Goal: Task Accomplishment & Management: Manage account settings

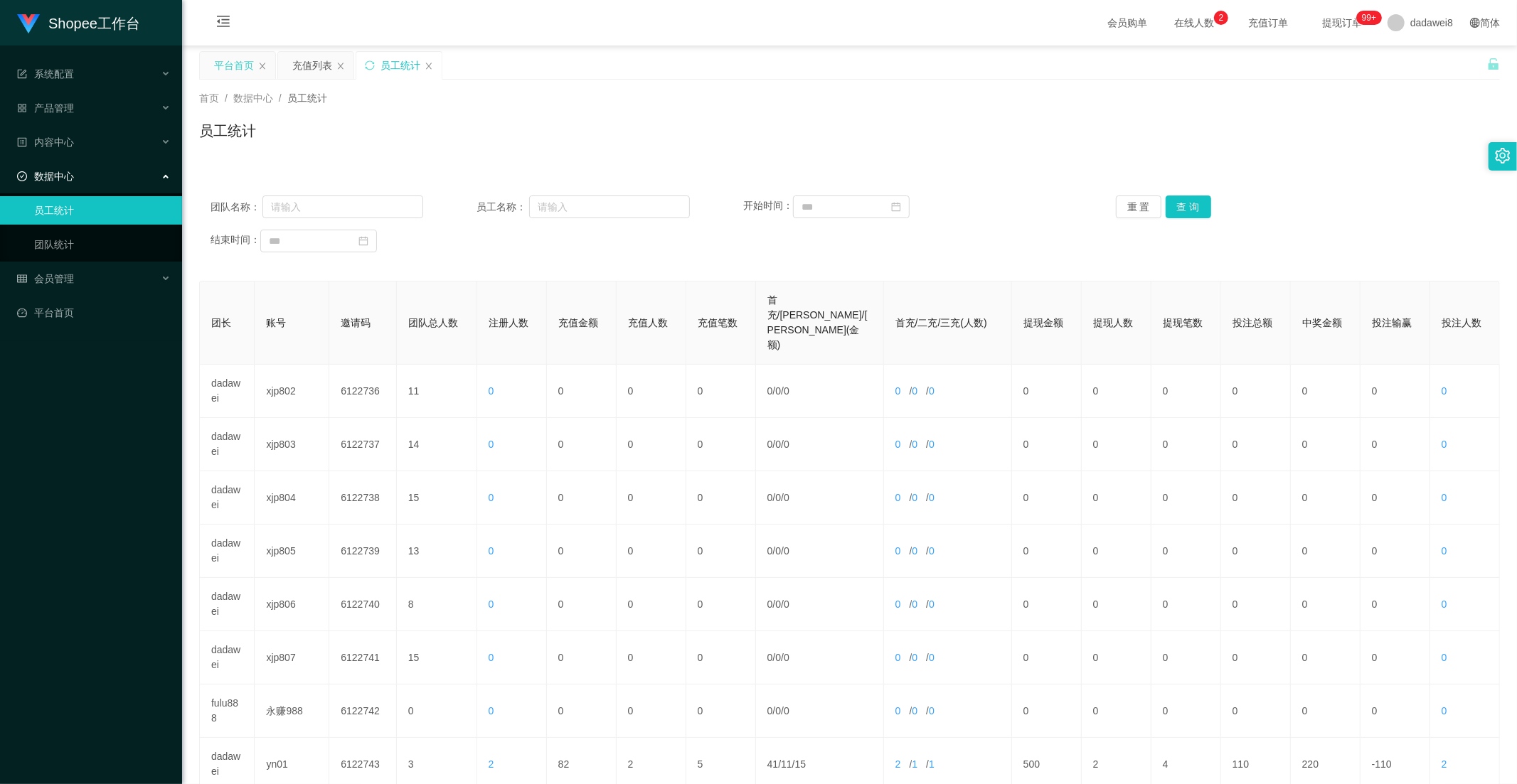
click at [220, 62] on div "平台首页" at bounding box center [234, 65] width 40 height 27
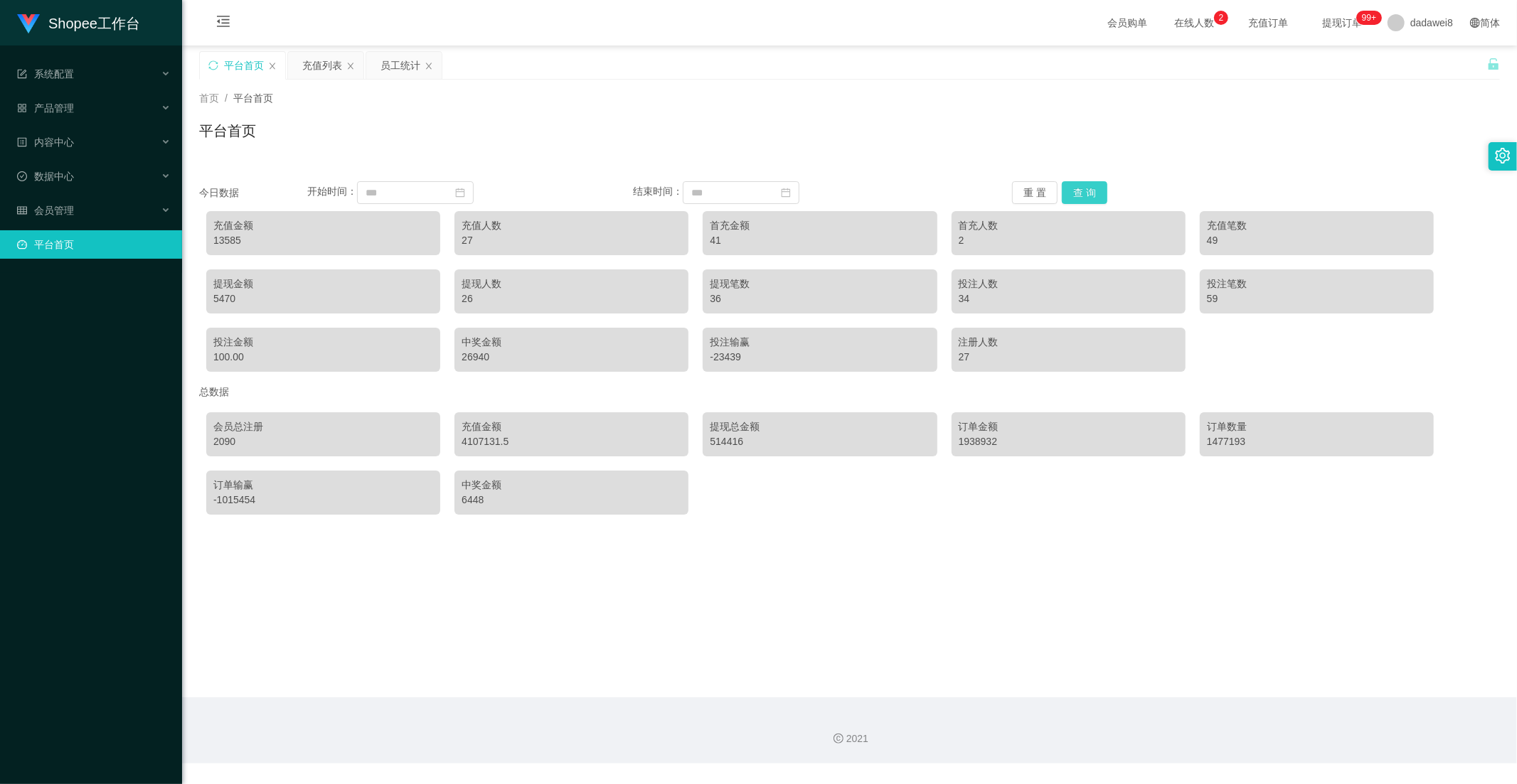
click at [1077, 191] on button "查 询" at bounding box center [1084, 193] width 45 height 23
click at [311, 73] on div "充值列表" at bounding box center [322, 65] width 40 height 27
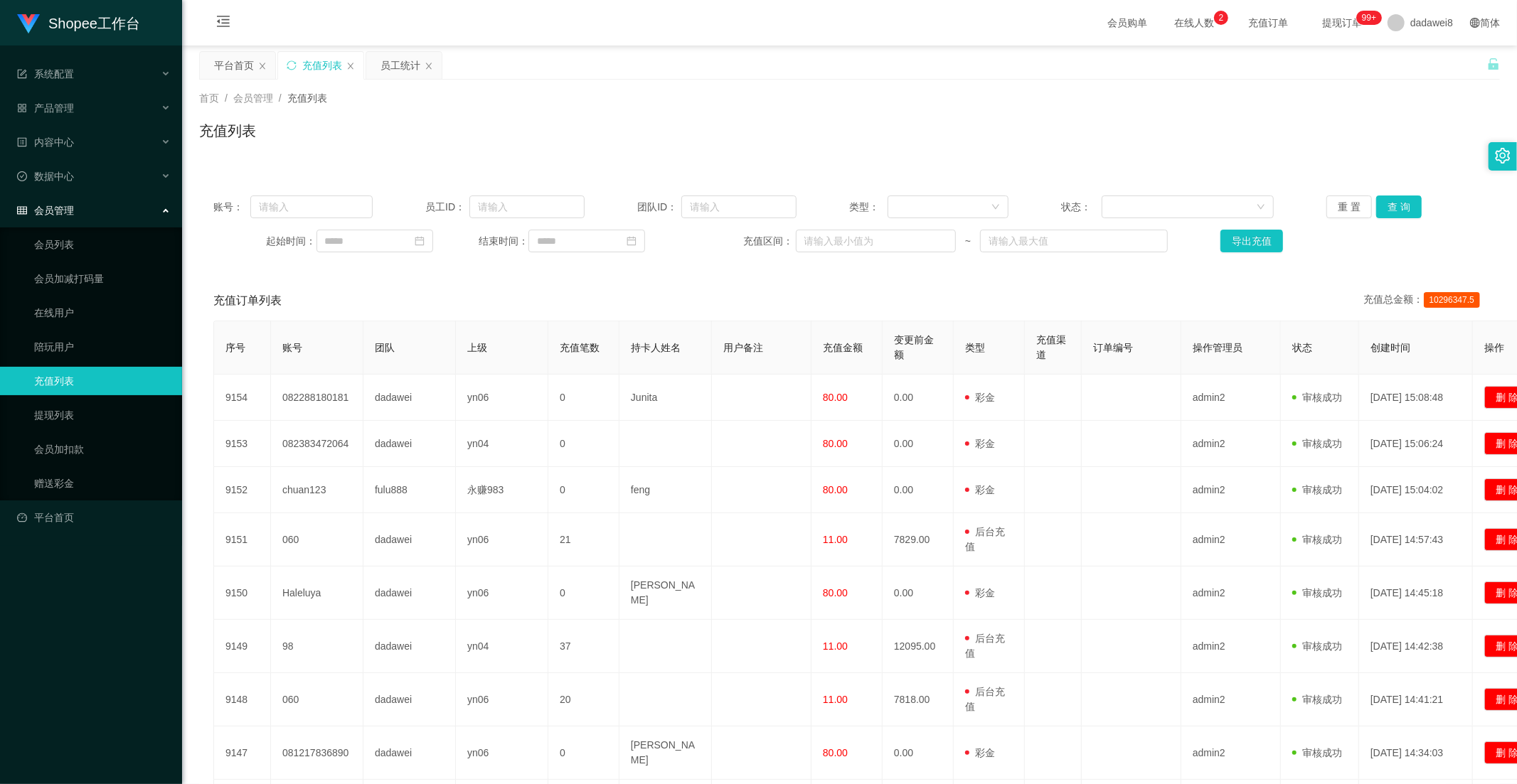
drag, startPoint x: 393, startPoint y: 68, endPoint x: 380, endPoint y: 98, distance: 32.7
click at [393, 68] on div "员工统计" at bounding box center [400, 65] width 40 height 27
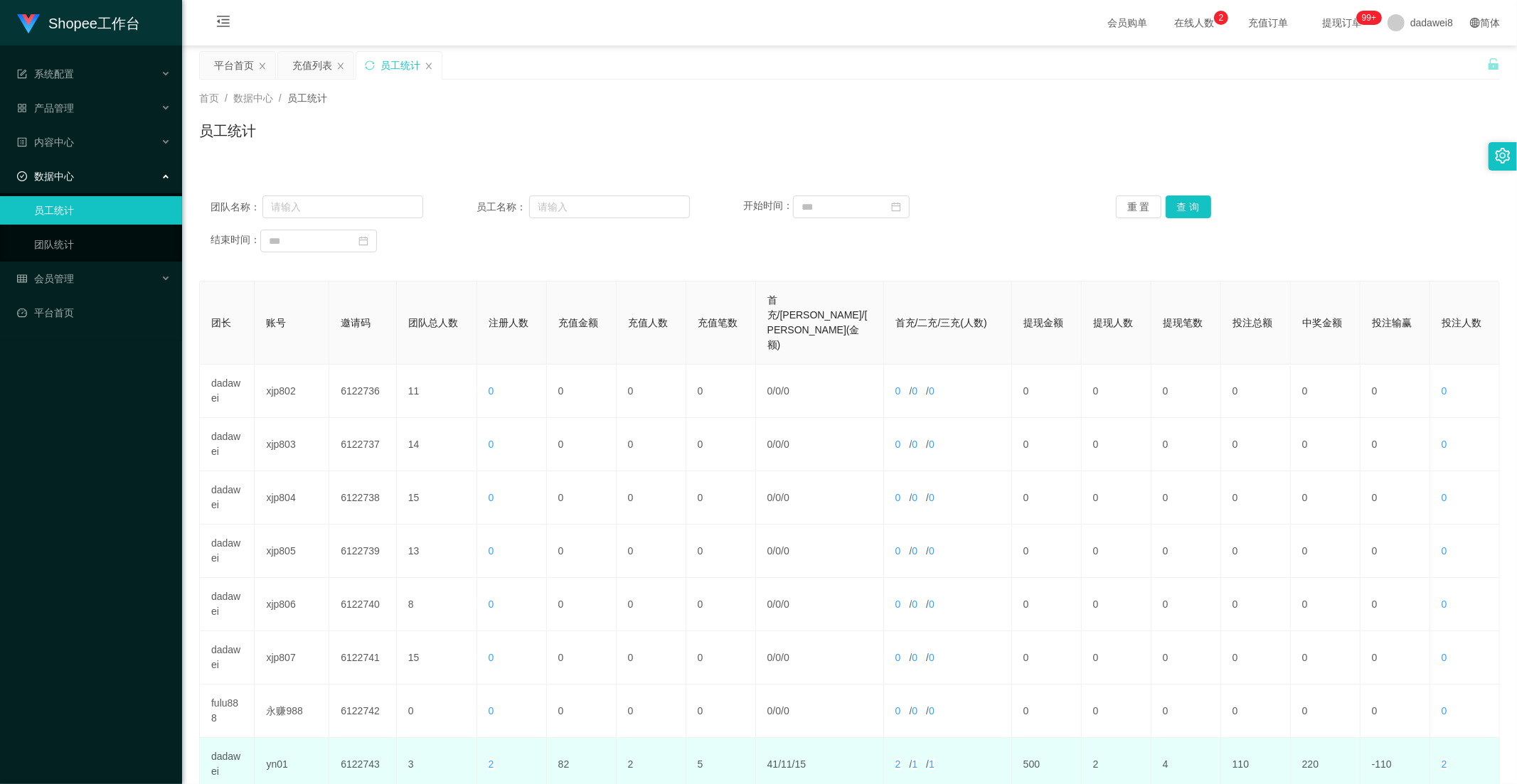
scroll to position [199, 0]
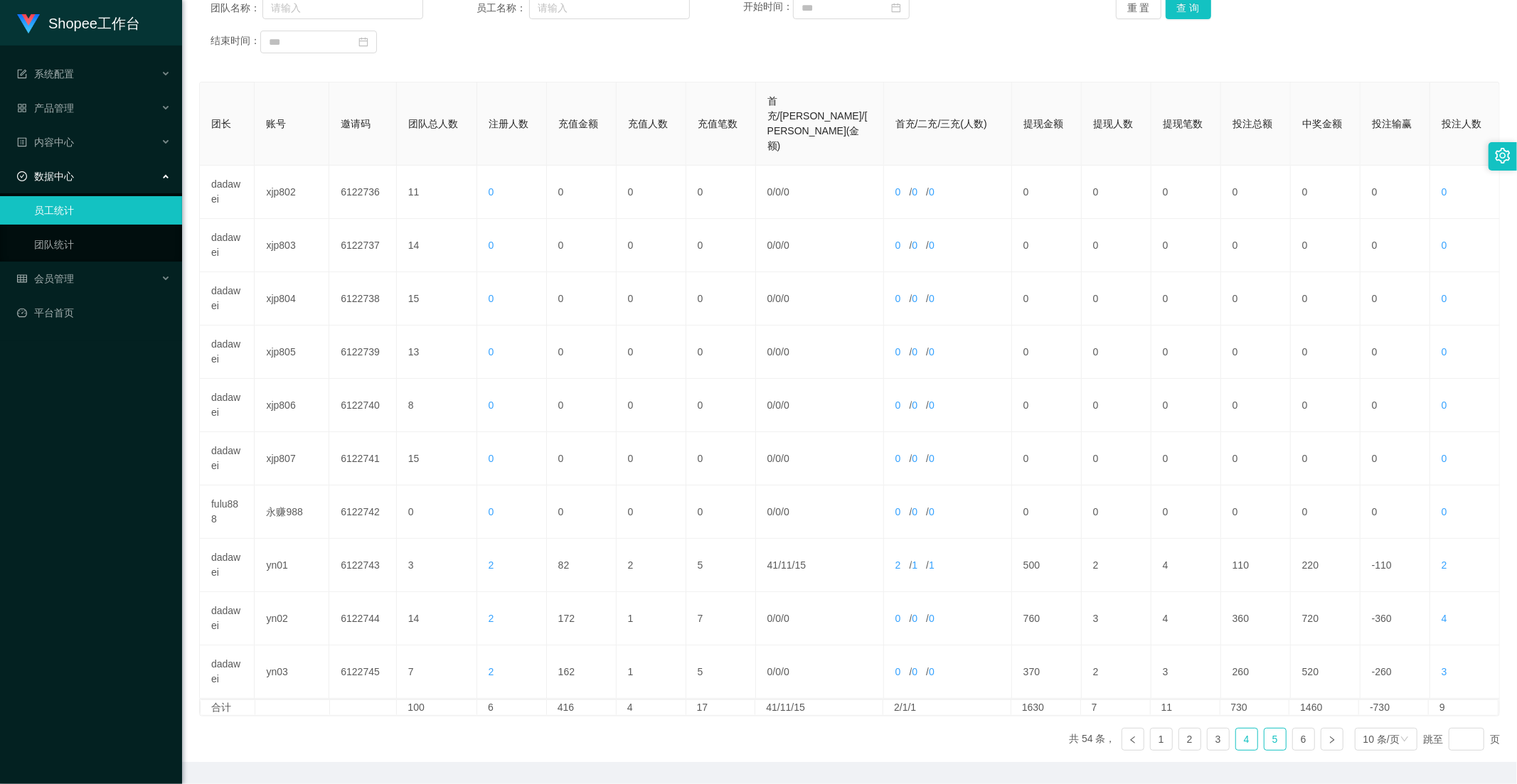
click at [1241, 729] on link "4" at bounding box center [1247, 740] width 22 height 22
click at [1213, 729] on link "3" at bounding box center [1219, 740] width 22 height 22
click at [1265, 729] on link "5" at bounding box center [1276, 740] width 22 height 22
click at [1293, 729] on link "6" at bounding box center [1304, 740] width 22 height 22
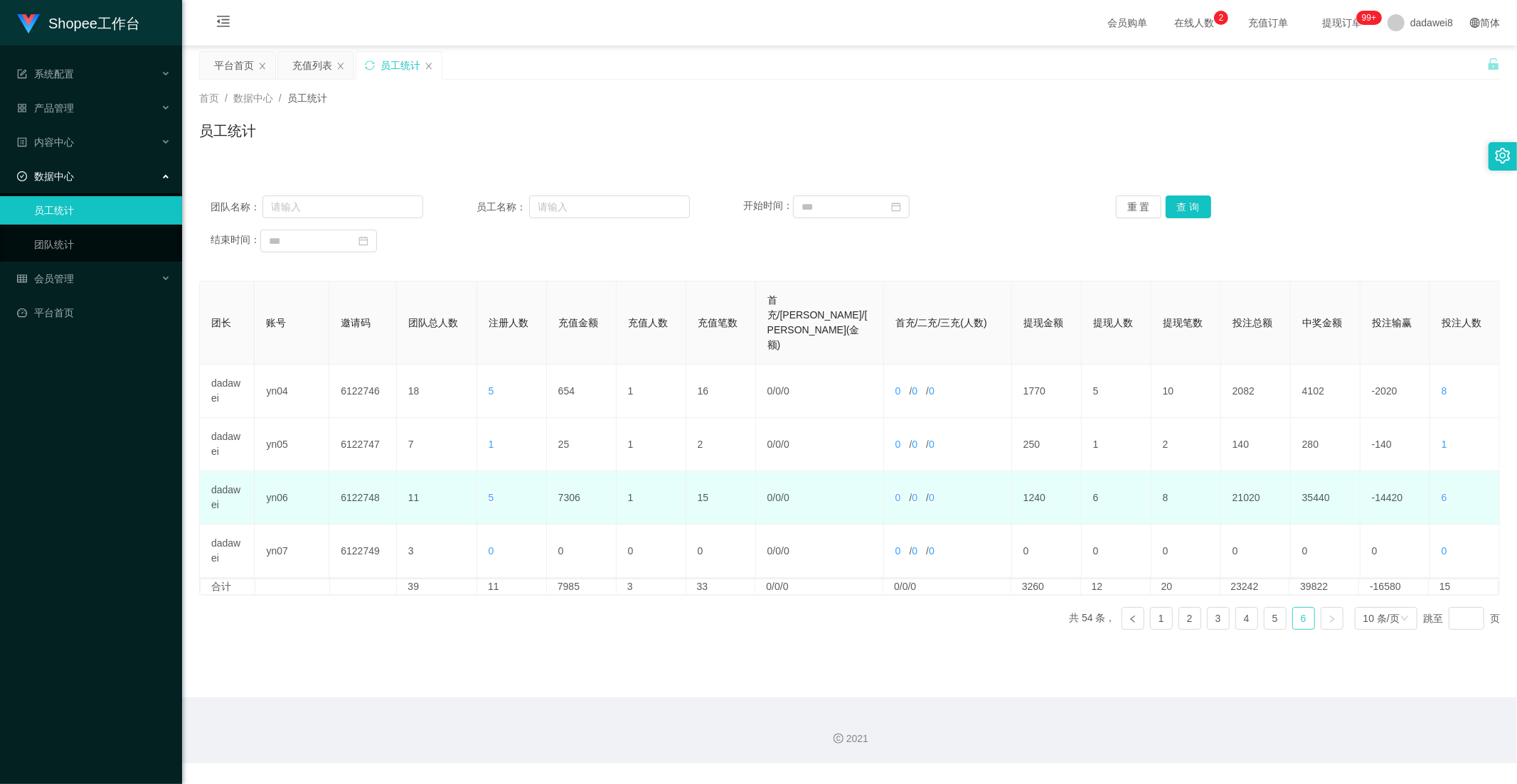
scroll to position [0, 0]
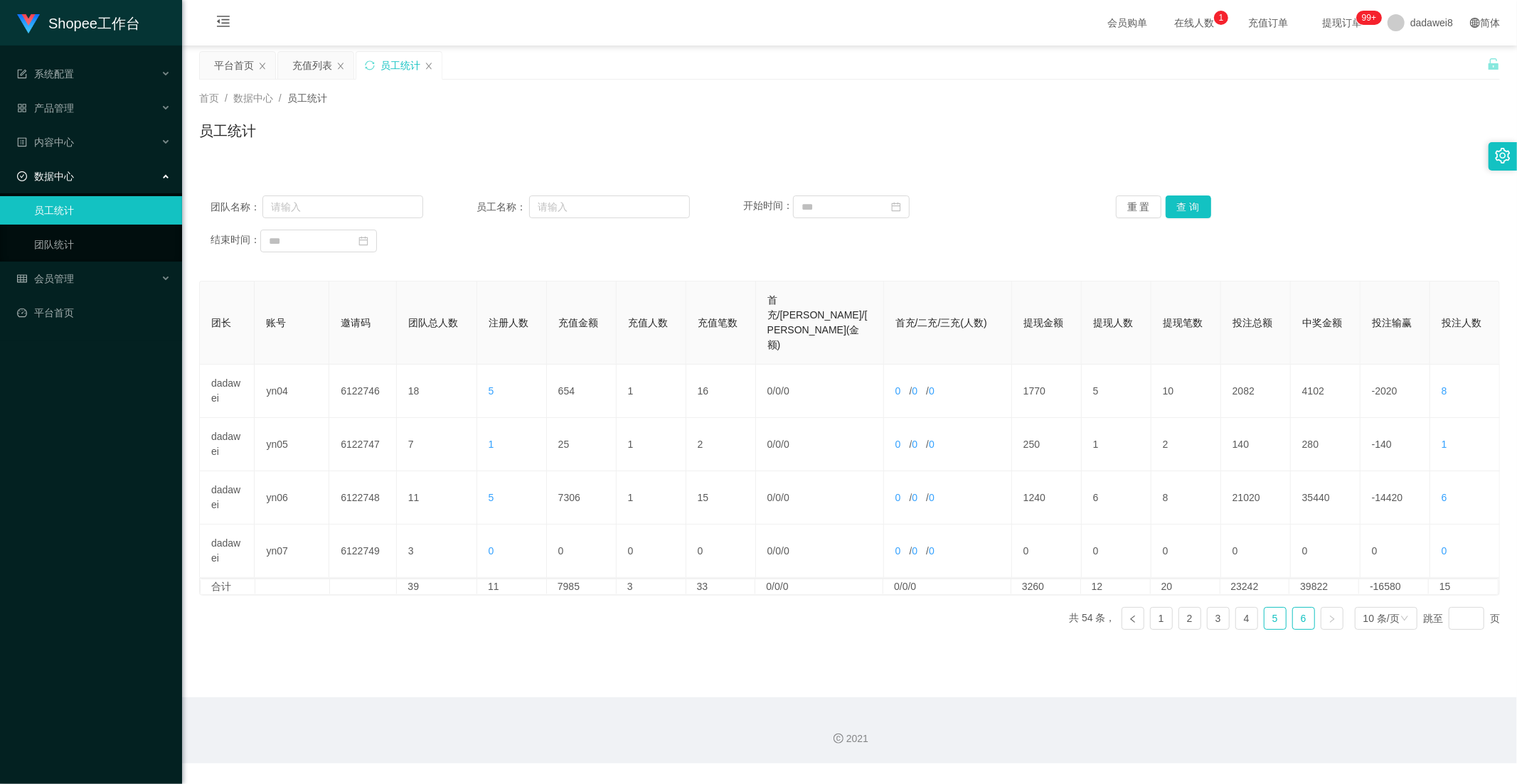
click at [1270, 608] on link "5" at bounding box center [1276, 619] width 22 height 22
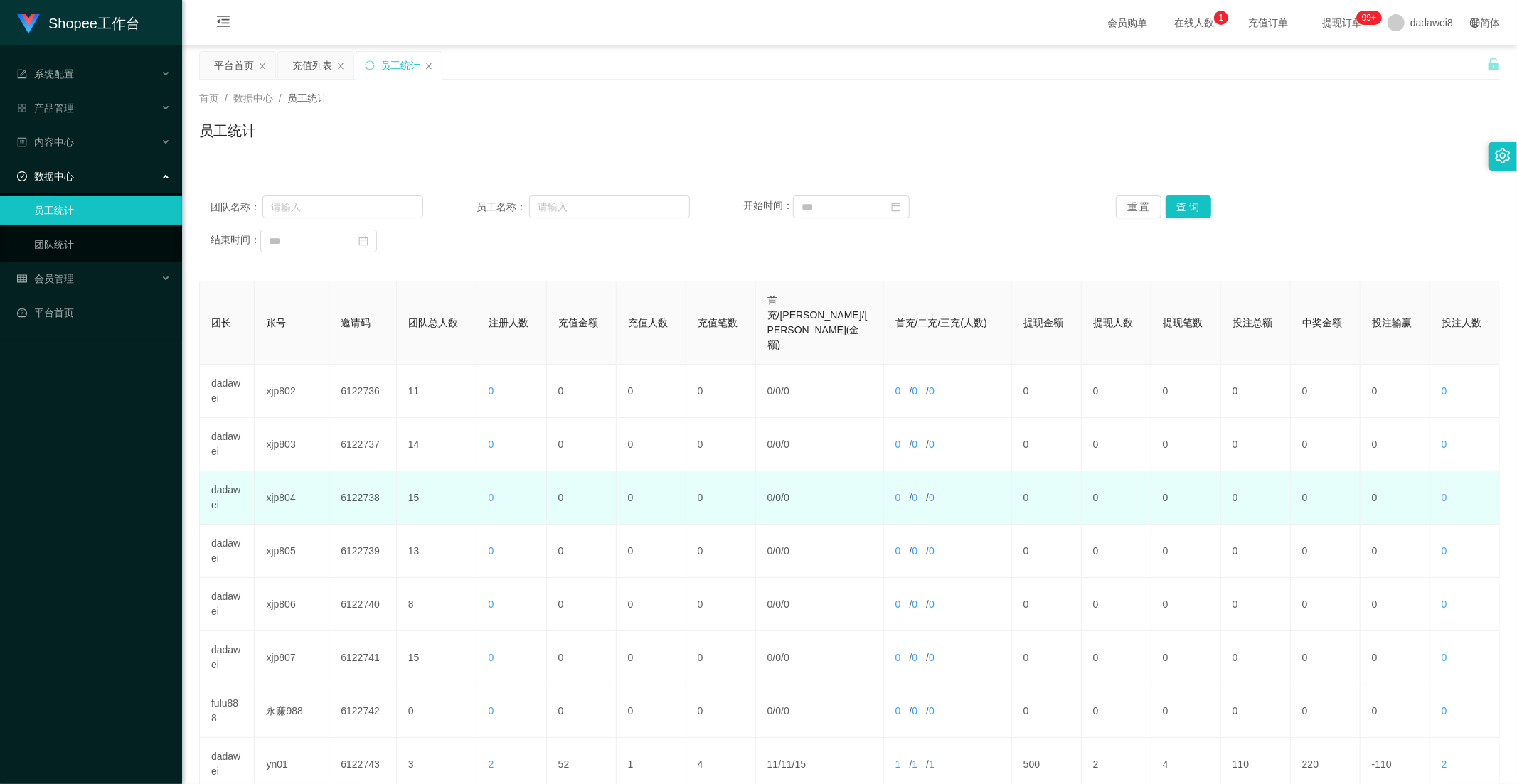
scroll to position [199, 0]
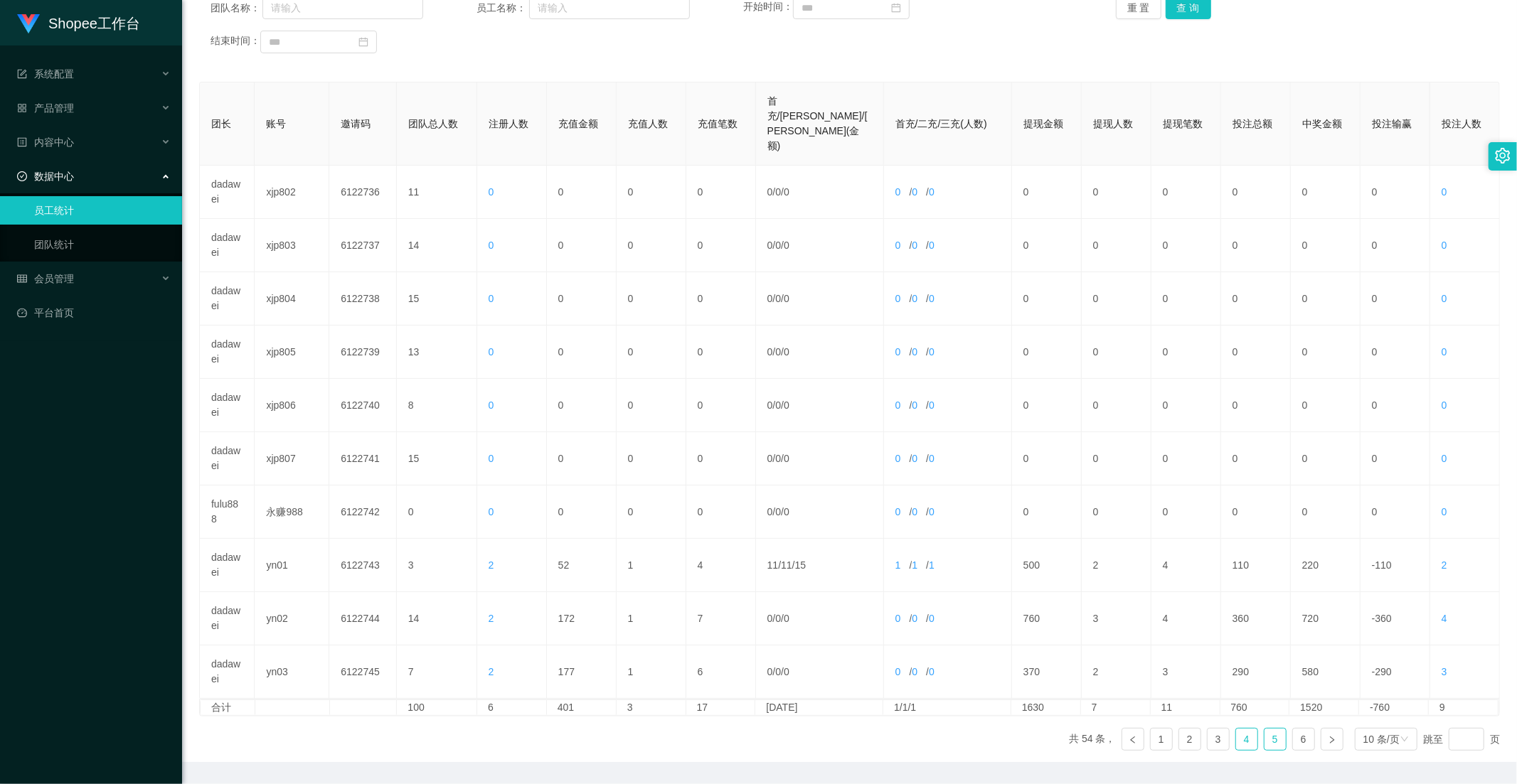
drag, startPoint x: 1235, startPoint y: 695, endPoint x: 1219, endPoint y: 708, distance: 20.6
click at [1237, 729] on link "4" at bounding box center [1247, 740] width 22 height 22
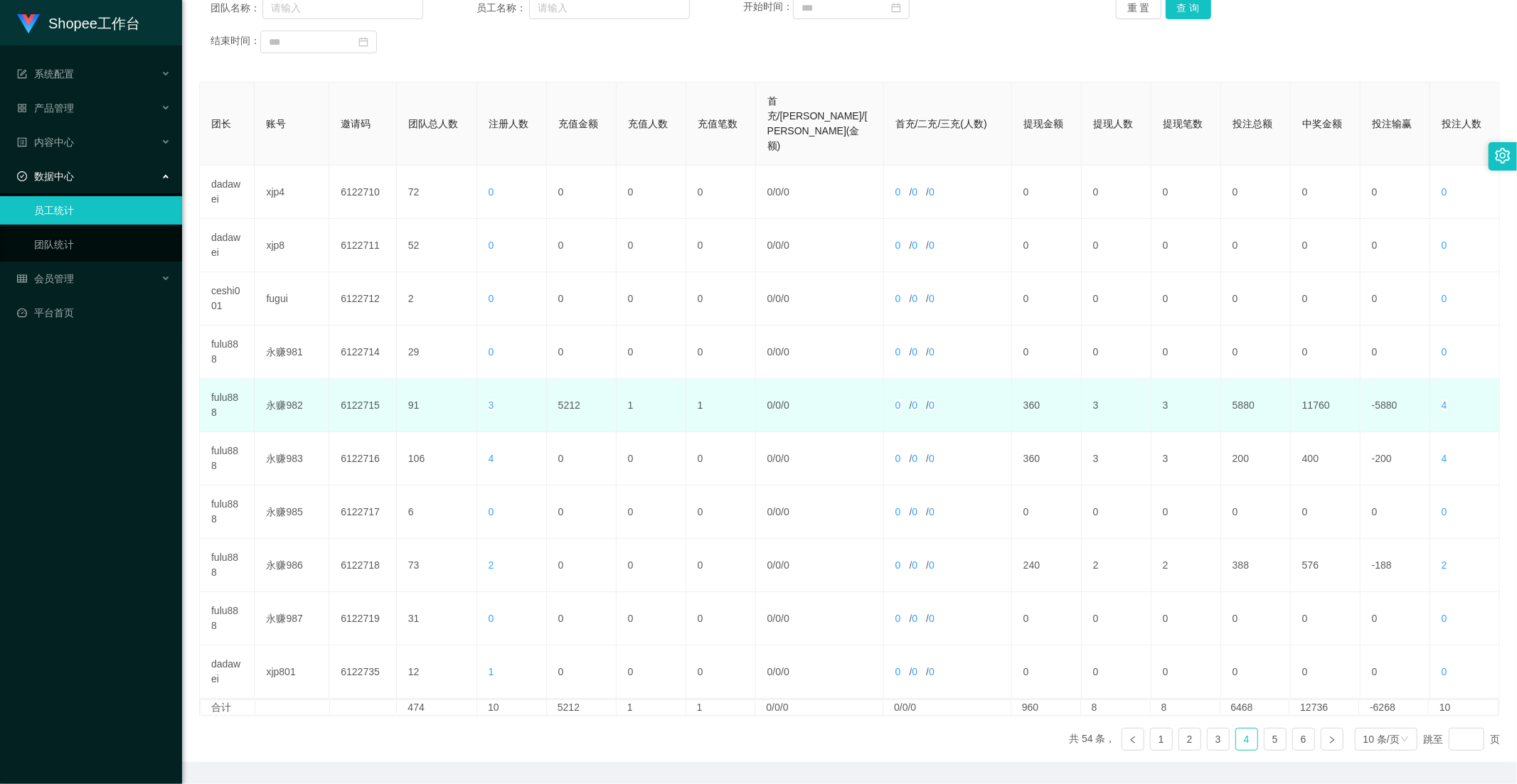
click at [581, 379] on td "5212" at bounding box center [582, 406] width 70 height 53
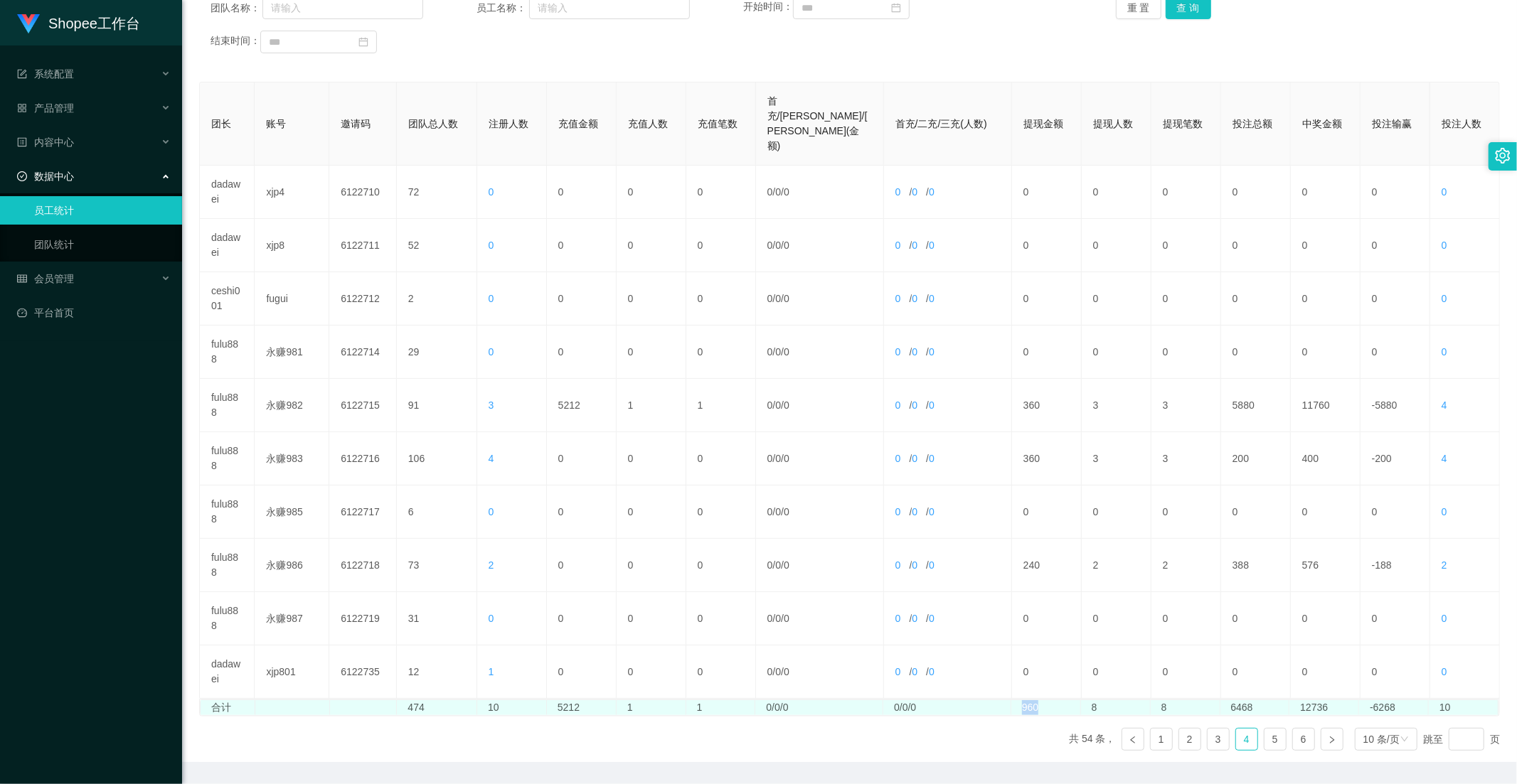
drag, startPoint x: 1039, startPoint y: 662, endPoint x: 1014, endPoint y: 659, distance: 25.2
click at [1014, 700] on td "960" at bounding box center [1046, 707] width 70 height 15
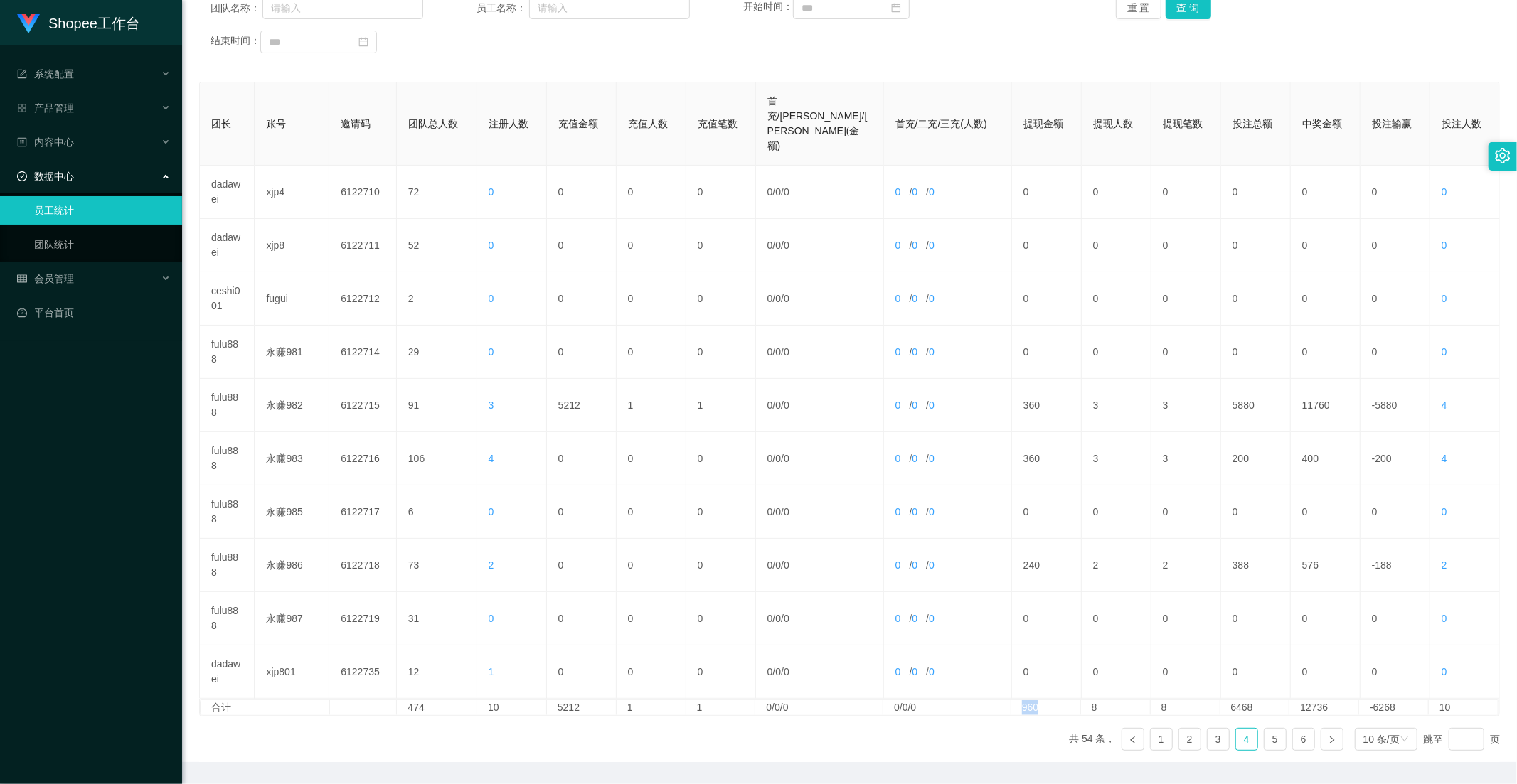
scroll to position [0, 0]
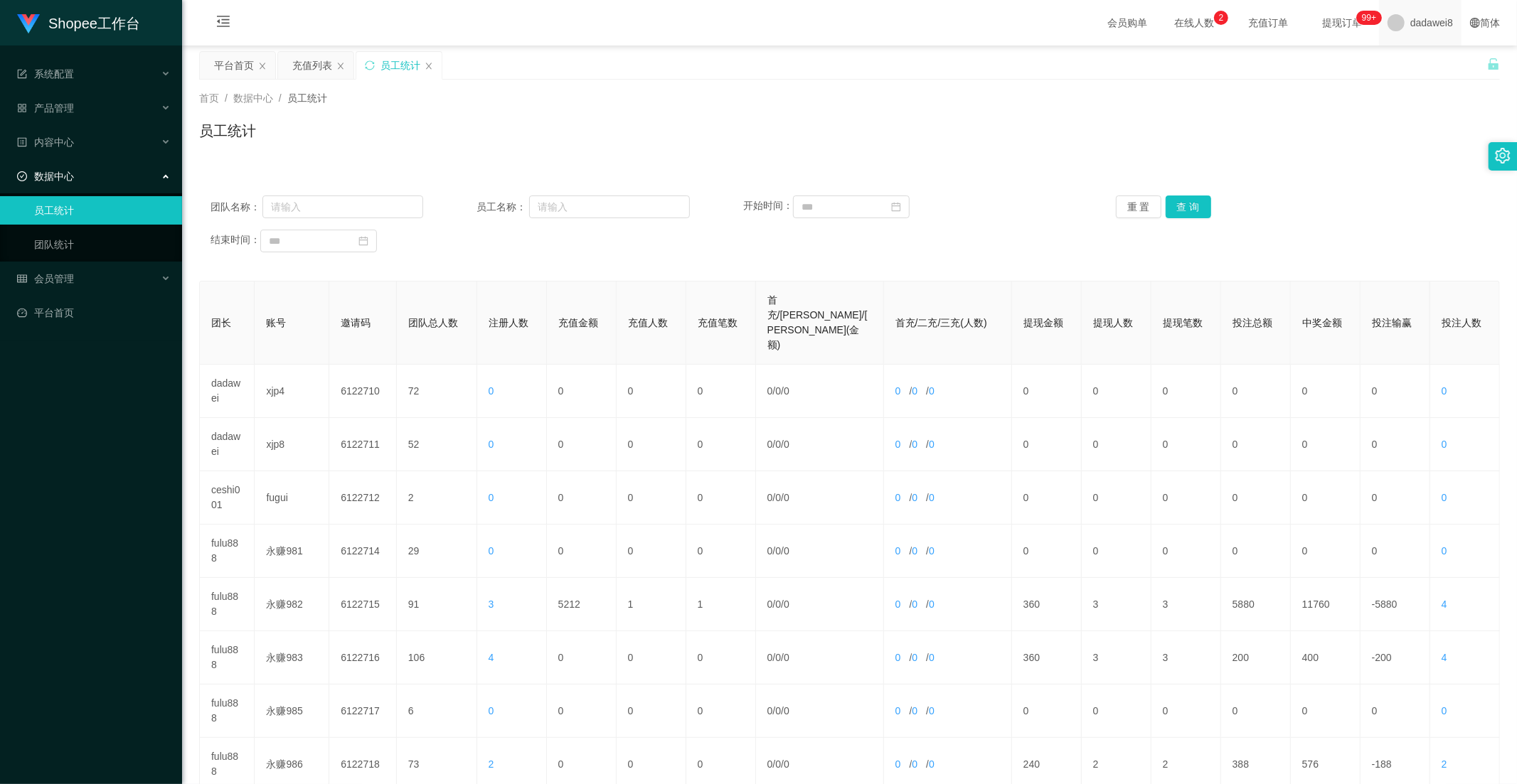
click at [1420, 29] on span "dadawei8" at bounding box center [1431, 23] width 42 height 45
click at [1412, 65] on span "退出登录" at bounding box center [1410, 62] width 40 height 12
